Goal: Task Accomplishment & Management: Manage account settings

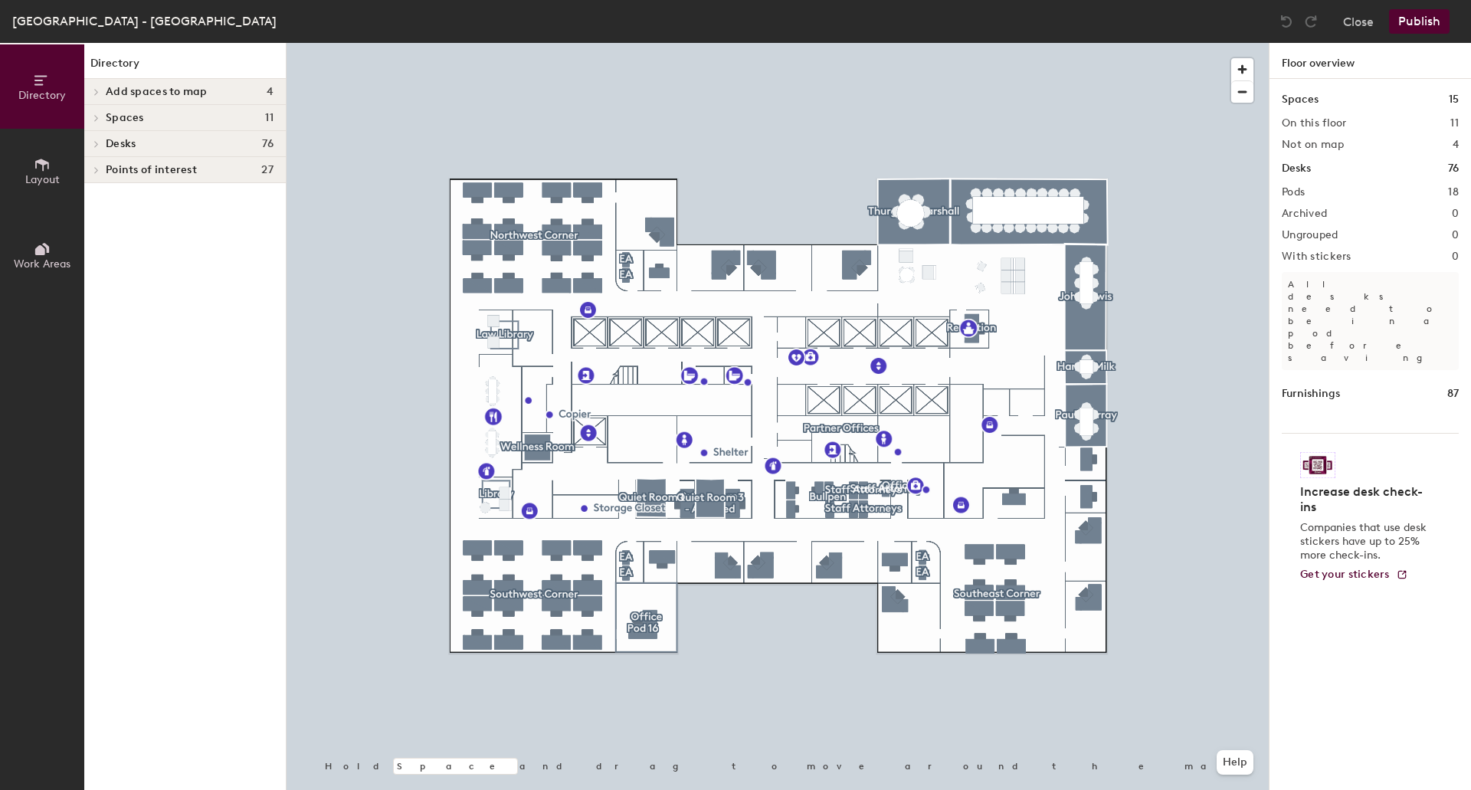
click at [559, 43] on div at bounding box center [778, 43] width 982 height 0
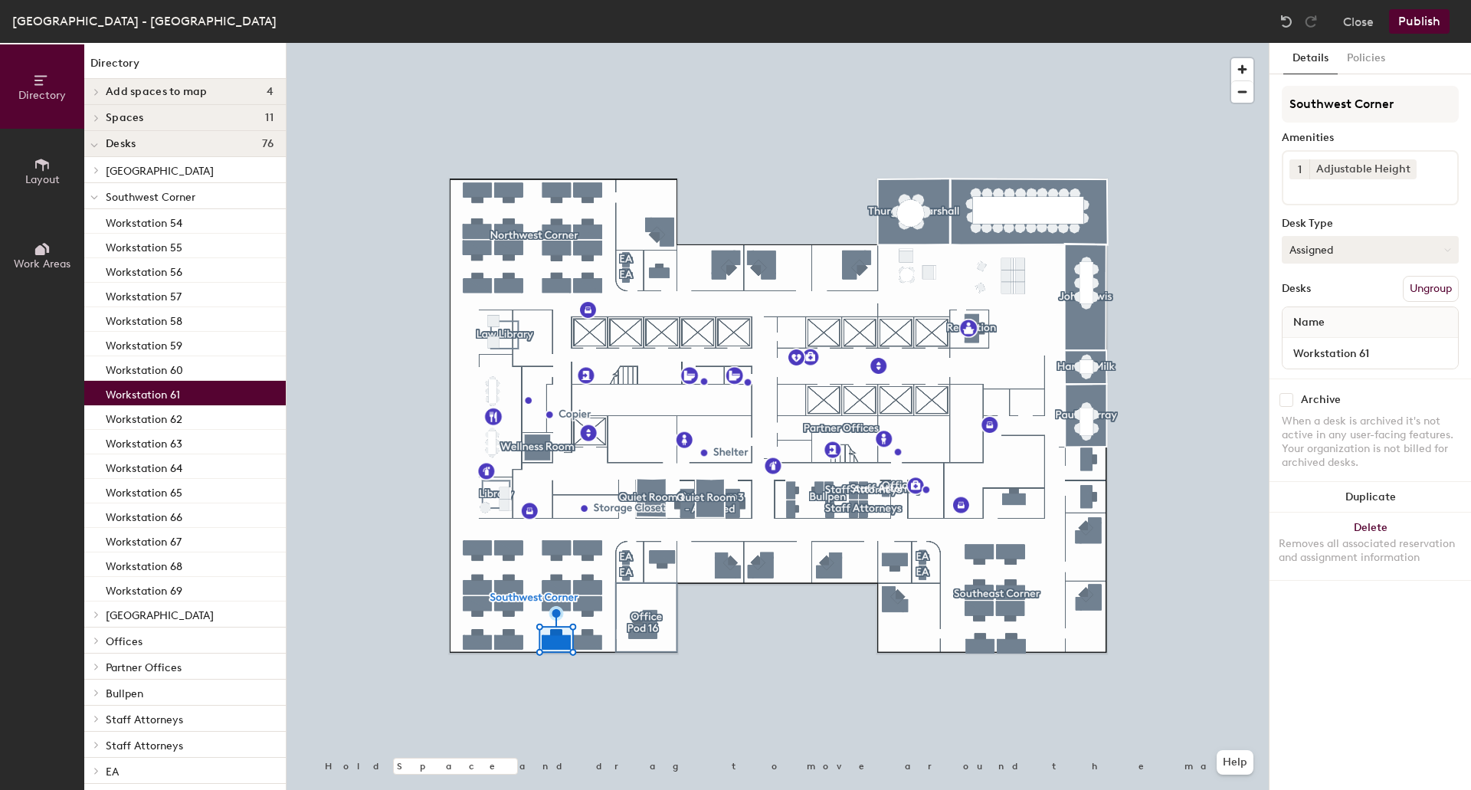
click at [1397, 254] on button "Assigned" at bounding box center [1370, 250] width 177 height 28
click at [1320, 323] on div "Hot" at bounding box center [1359, 320] width 153 height 23
click at [1432, 21] on button "Publish" at bounding box center [1419, 21] width 61 height 25
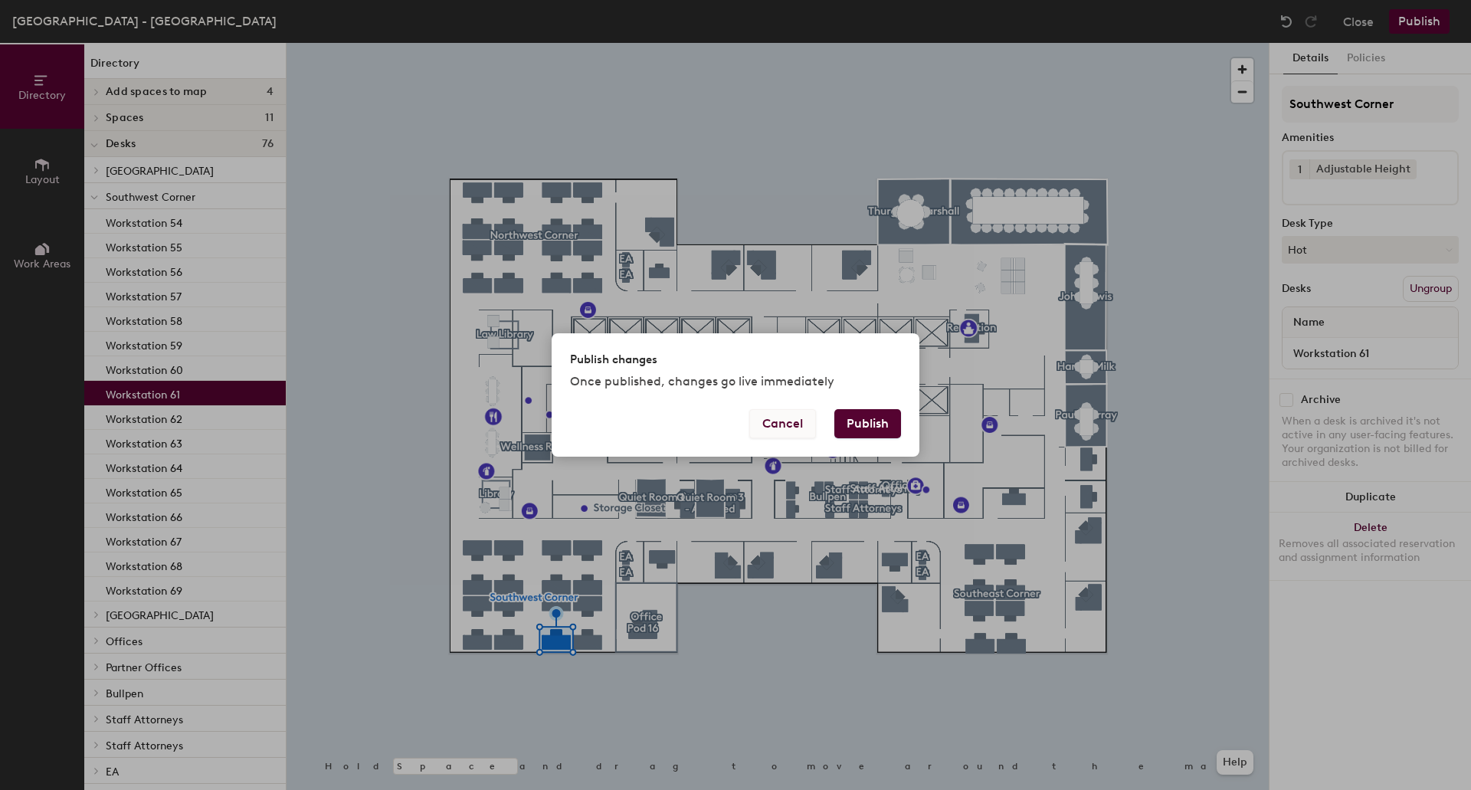
click at [795, 427] on button "Cancel" at bounding box center [782, 423] width 67 height 29
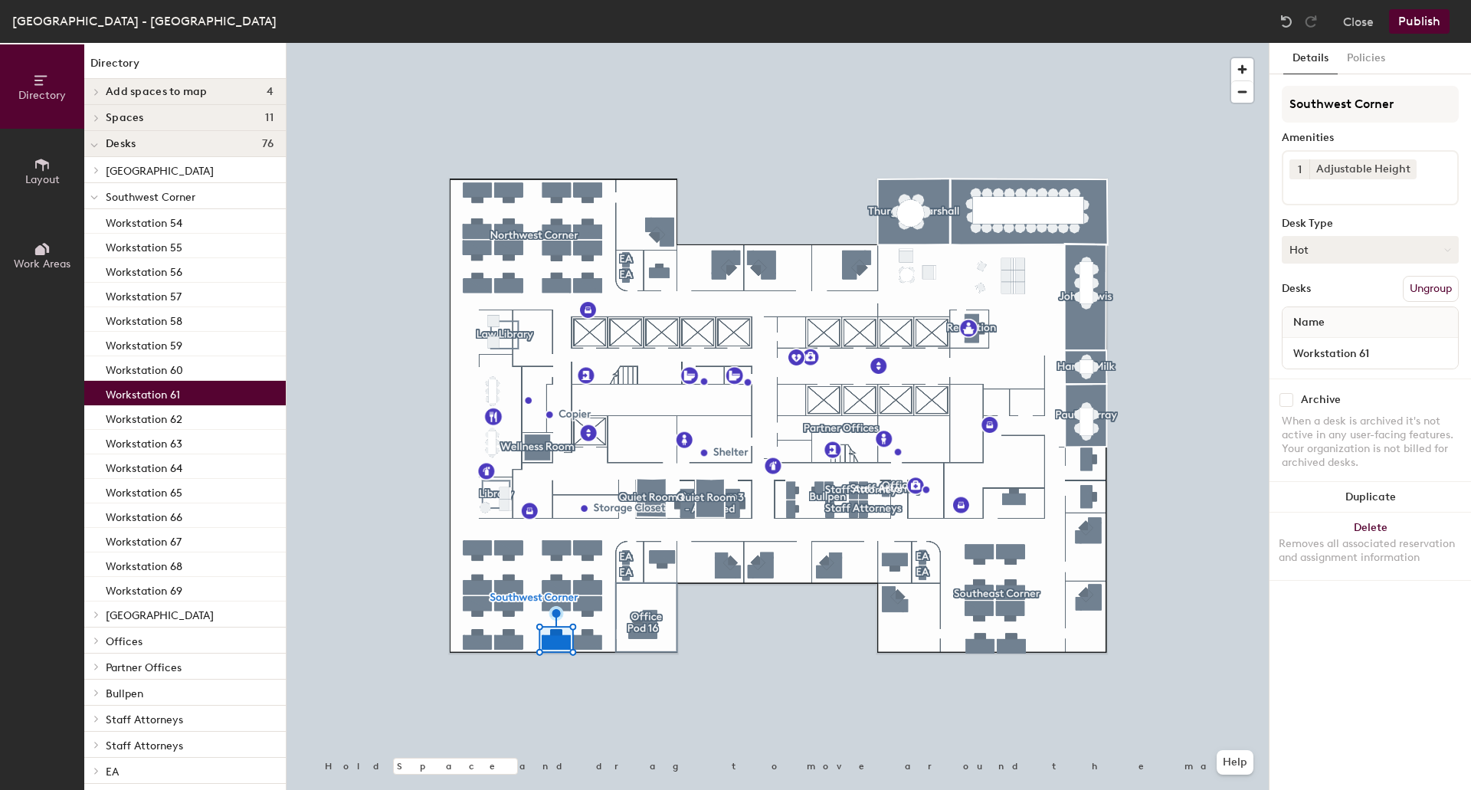
click at [1343, 261] on button "Hot" at bounding box center [1370, 250] width 177 height 28
click at [1296, 348] on div "Hoteled" at bounding box center [1359, 343] width 153 height 23
click at [1409, 11] on button "Publish" at bounding box center [1419, 21] width 61 height 25
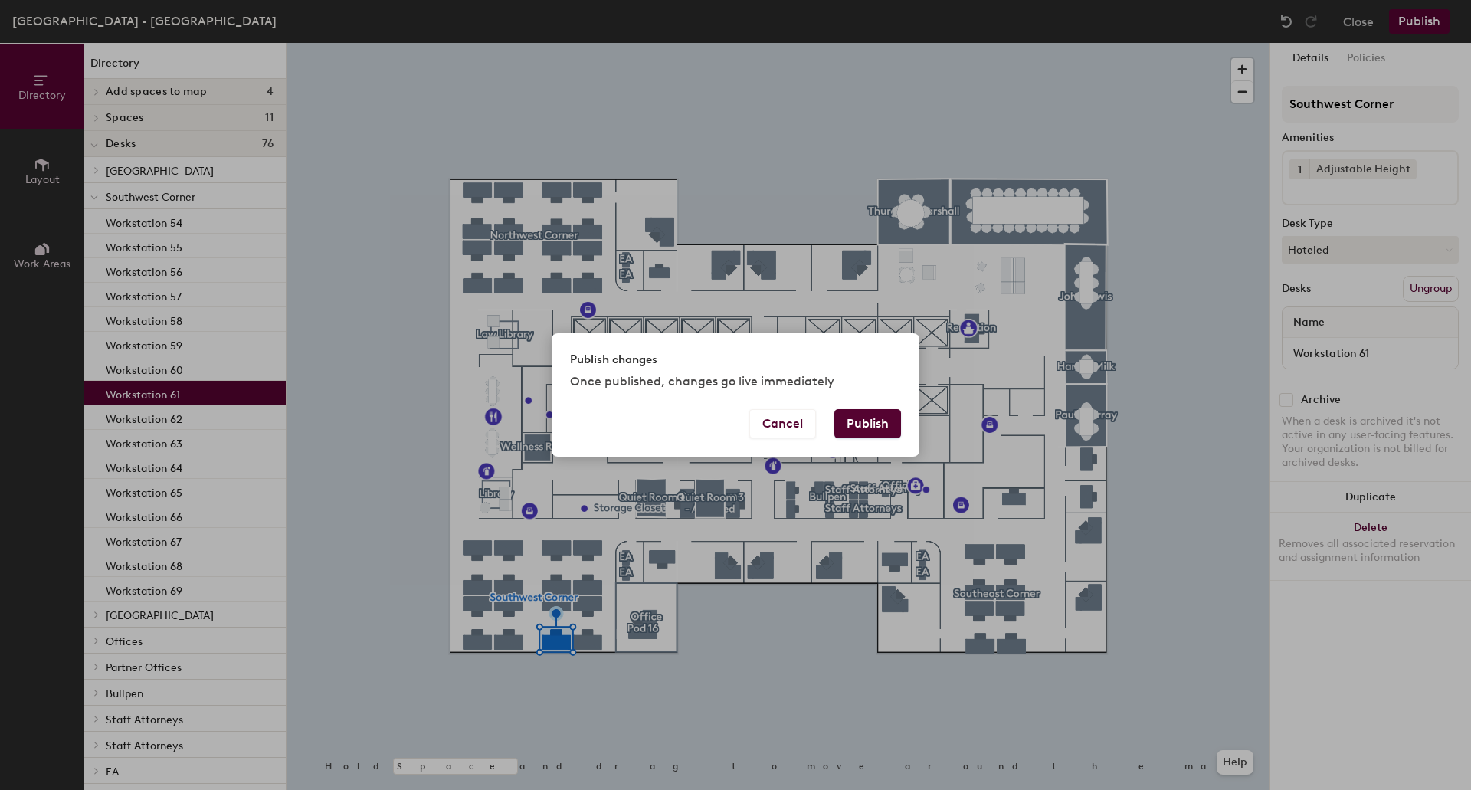
click at [885, 412] on button "Publish" at bounding box center [867, 423] width 67 height 29
